Goal: Transaction & Acquisition: Purchase product/service

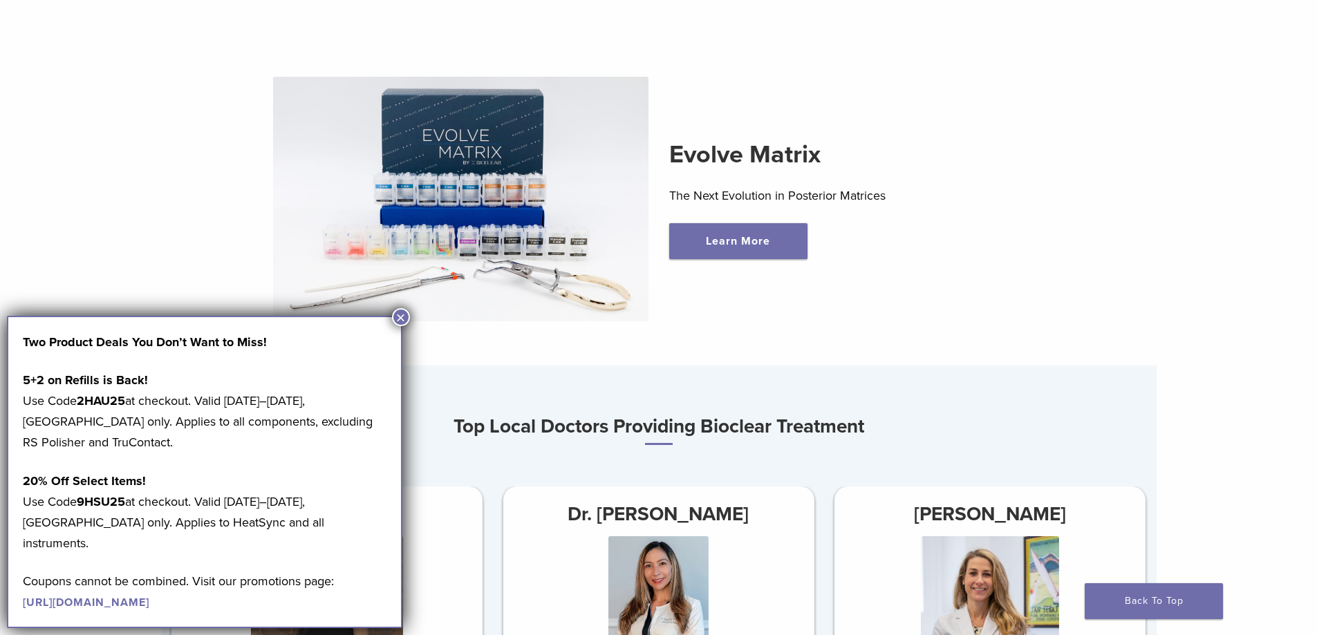
scroll to position [346, 0]
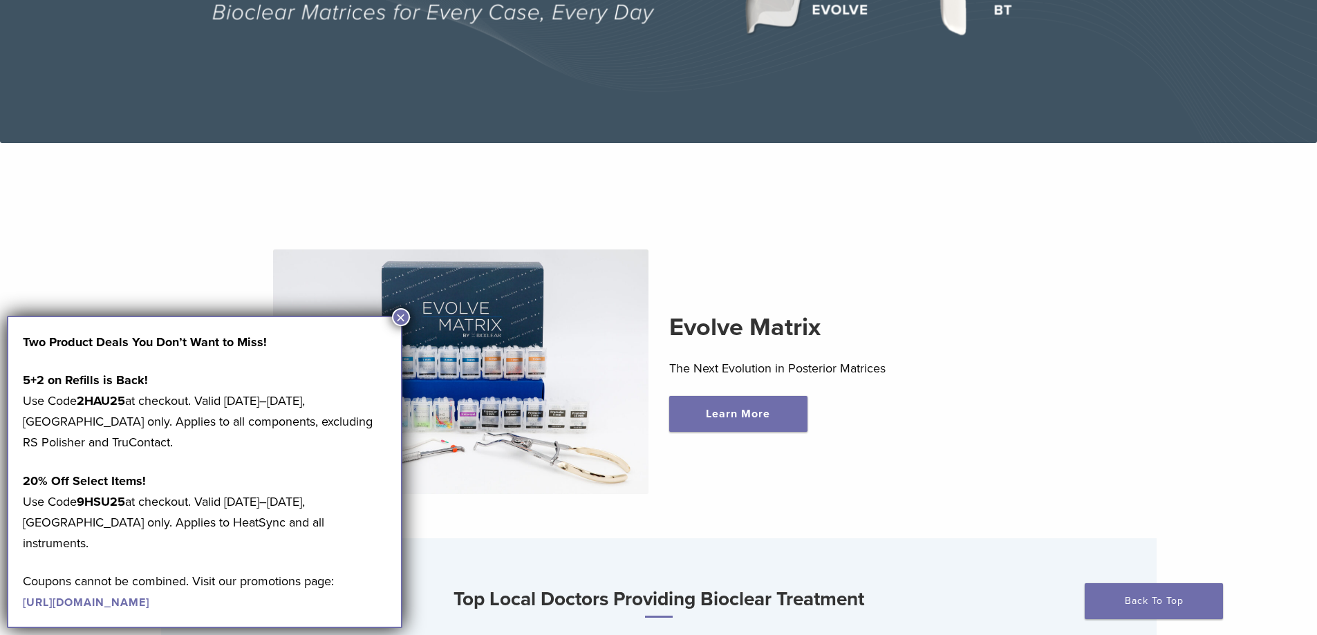
click at [404, 320] on button "×" at bounding box center [401, 317] width 18 height 18
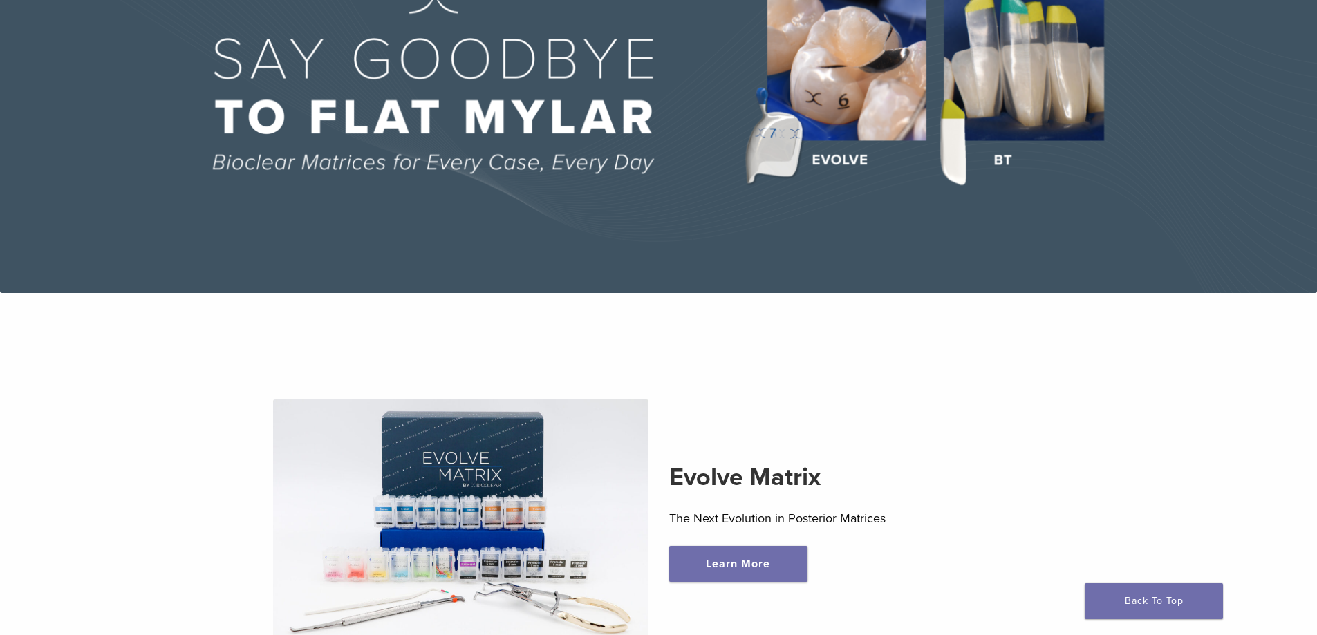
scroll to position [0, 0]
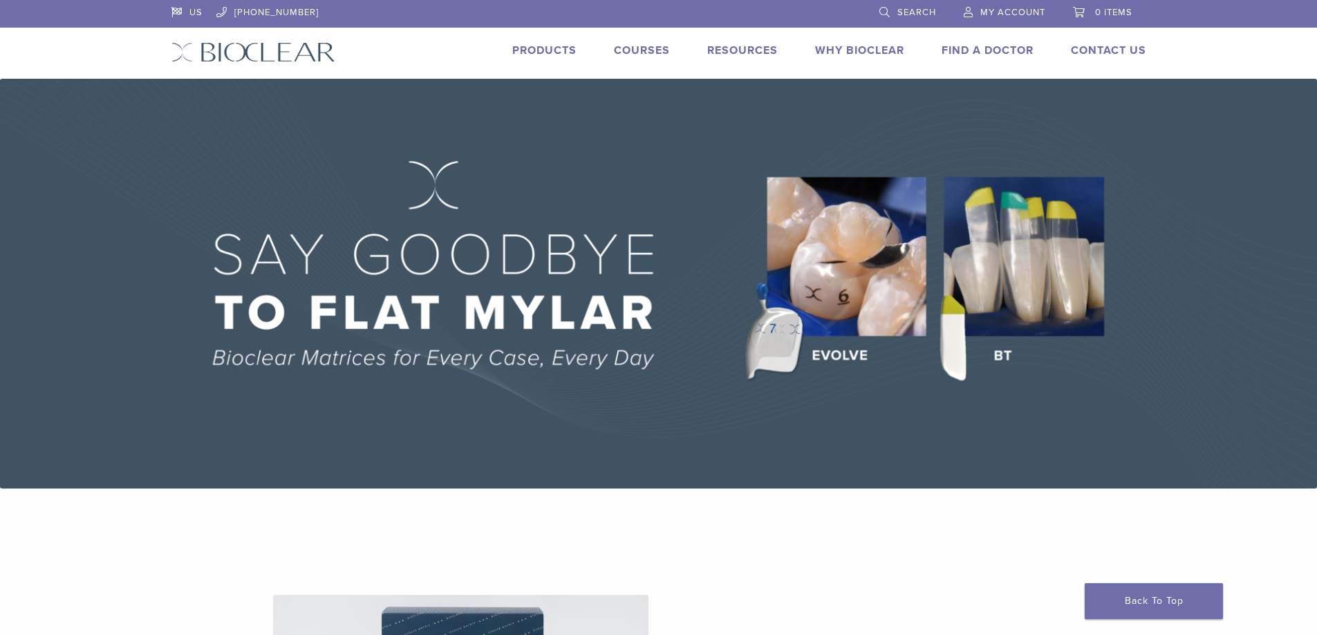
click at [556, 48] on link "Products" at bounding box center [544, 51] width 64 height 14
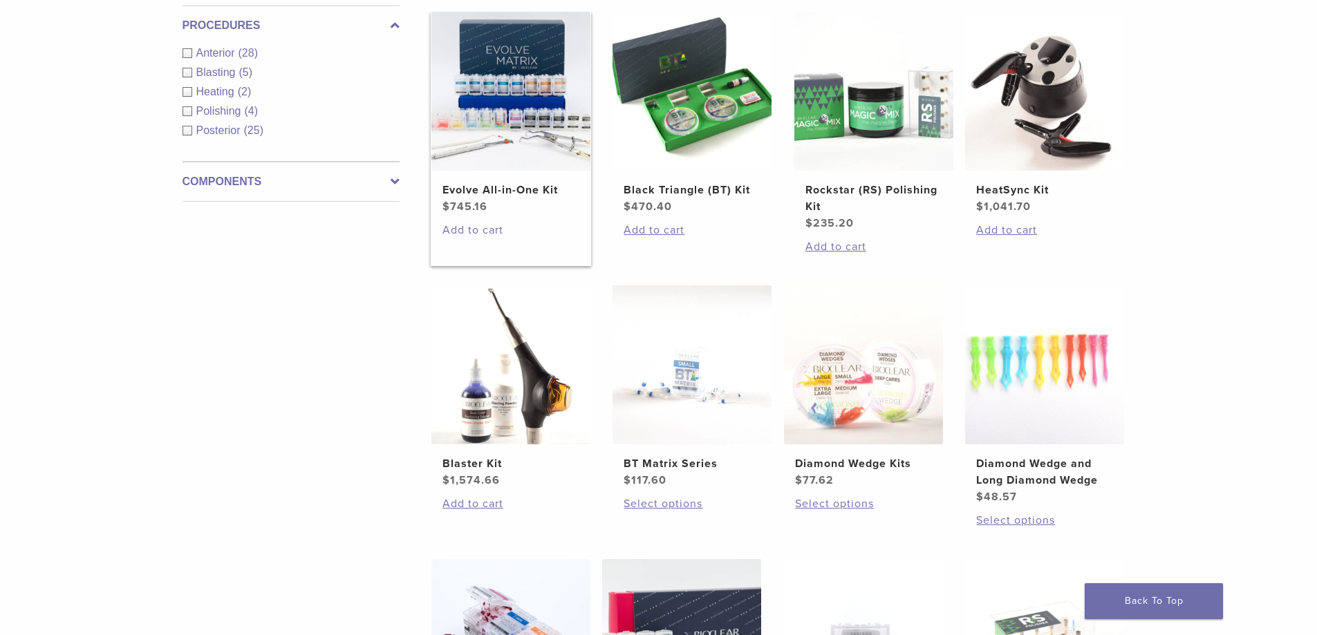
scroll to position [415, 0]
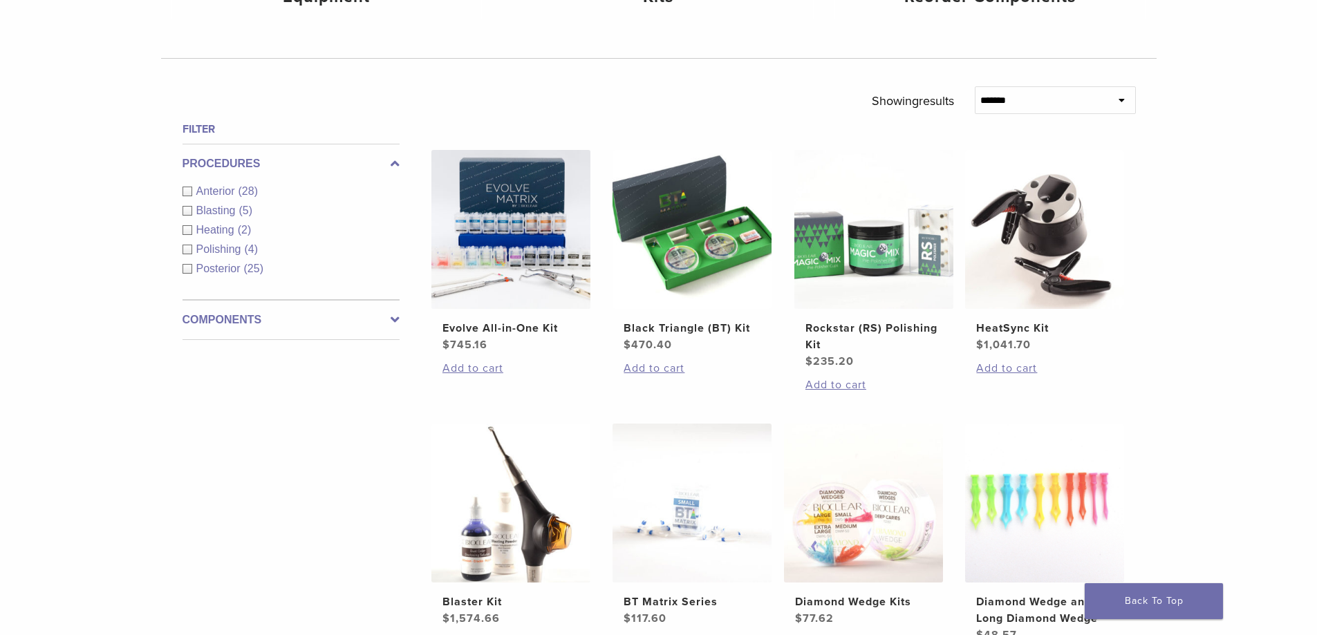
click at [186, 190] on div "Anterior (28)" at bounding box center [291, 191] width 217 height 17
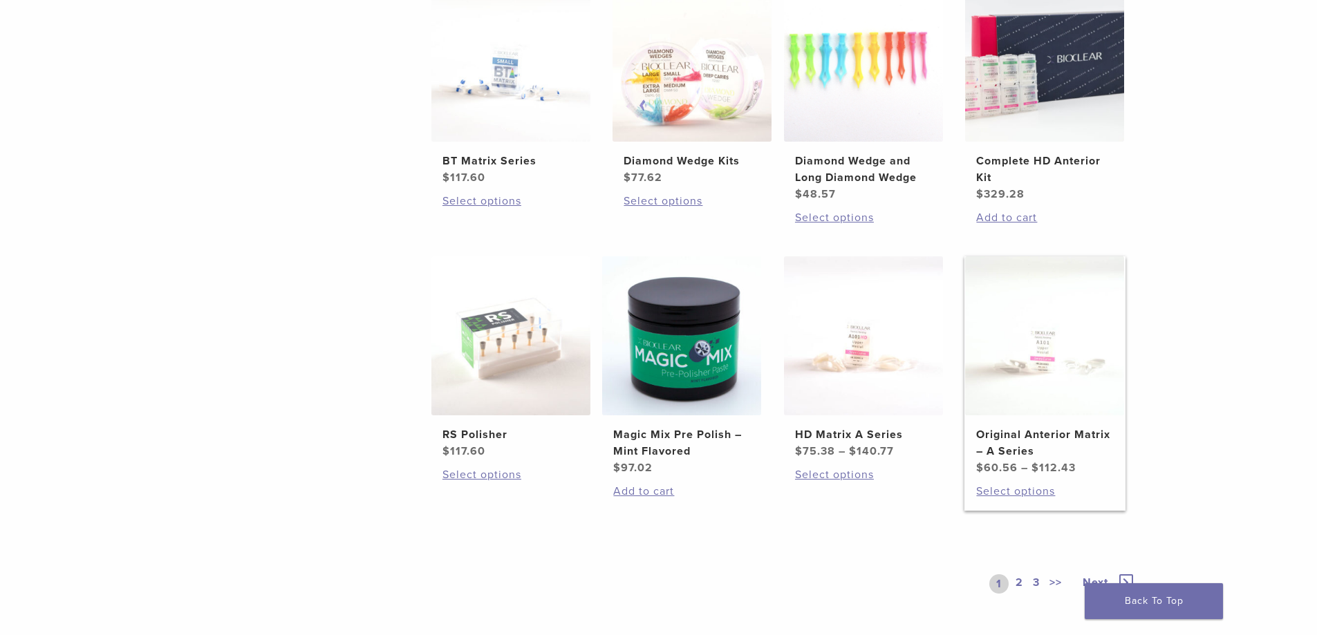
scroll to position [968, 0]
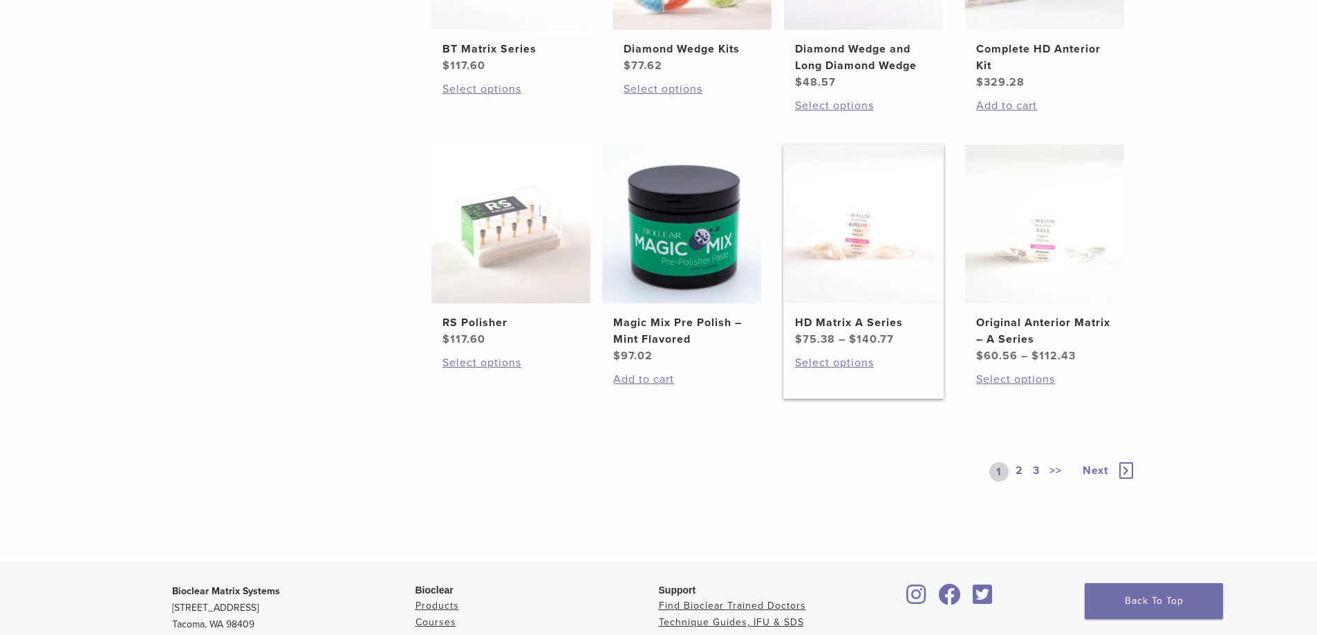
click at [888, 263] on img at bounding box center [863, 224] width 159 height 159
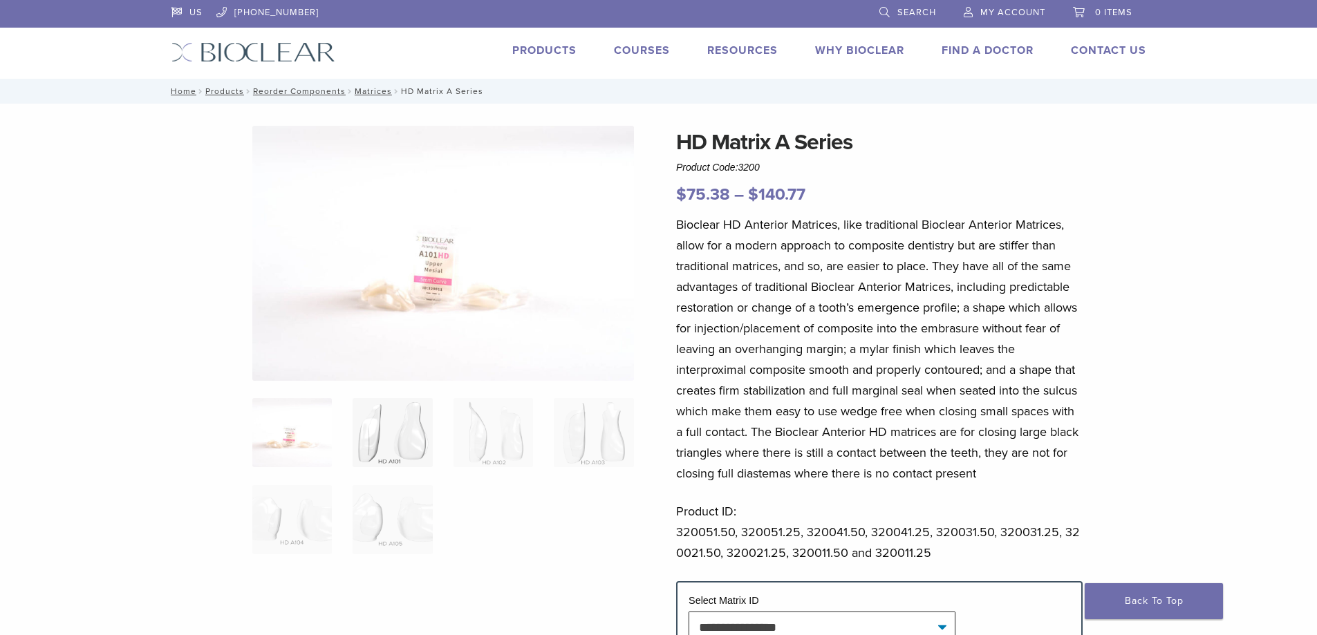
click at [400, 447] on img at bounding box center [393, 432] width 80 height 69
